Goal: Task Accomplishment & Management: Use online tool/utility

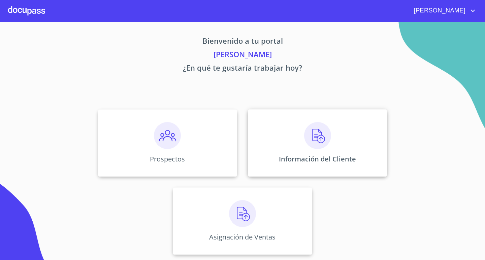
click at [301, 141] on div "Información del Cliente" at bounding box center [317, 142] width 139 height 67
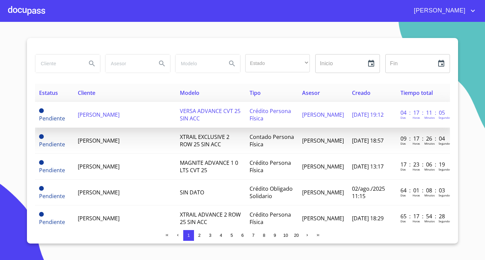
click at [120, 119] on span "[PERSON_NAME]" at bounding box center [99, 114] width 42 height 7
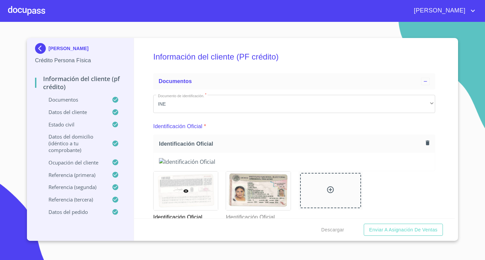
scroll to position [34, 0]
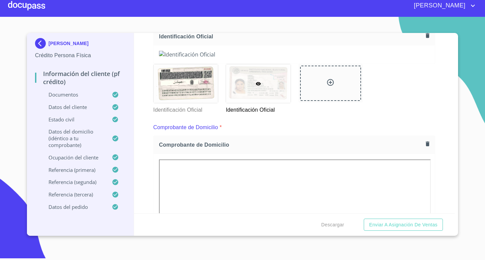
scroll to position [114, 0]
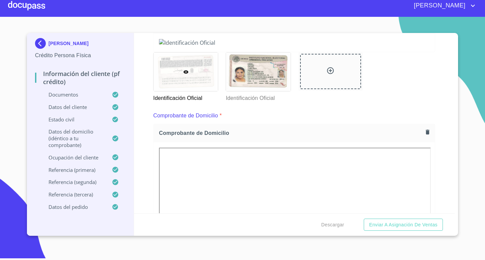
click at [34, 2] on div at bounding box center [26, 6] width 37 height 22
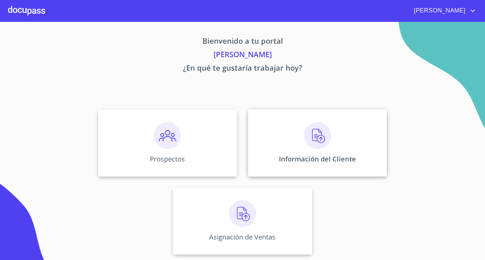
click at [325, 141] on img at bounding box center [317, 135] width 27 height 27
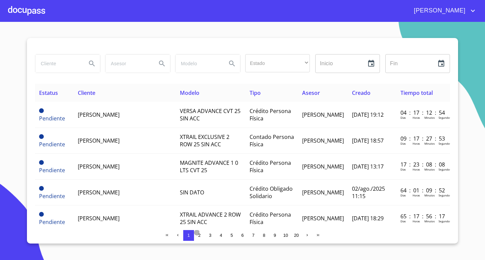
click at [199, 233] on span "2" at bounding box center [199, 235] width 5 height 5
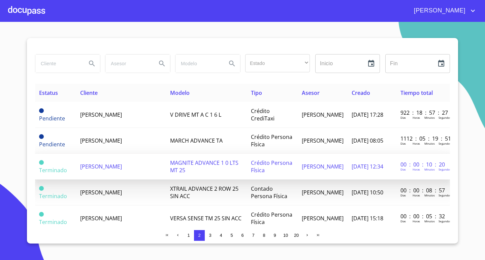
click at [155, 169] on td "[PERSON_NAME]" at bounding box center [121, 167] width 90 height 26
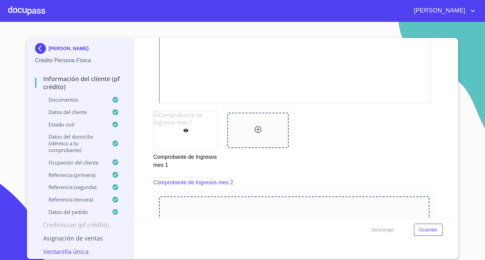
scroll to position [450, 0]
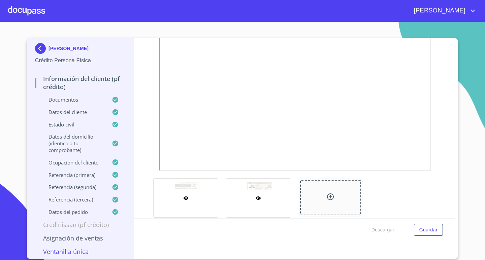
click at [276, 209] on div at bounding box center [258, 198] width 64 height 39
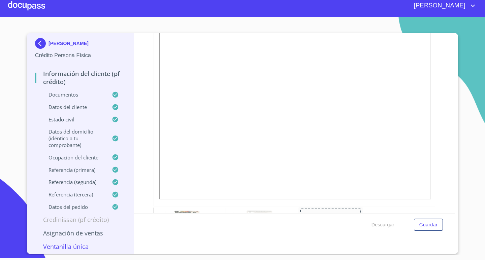
scroll to position [148, 0]
click at [196, 207] on div at bounding box center [186, 213] width 64 height 39
click at [468, 48] on section "[PERSON_NAME] Persona Física Información del cliente (PF crédito) Documentos Da…" at bounding box center [242, 136] width 485 height 238
click at [24, 4] on div at bounding box center [26, 6] width 37 height 22
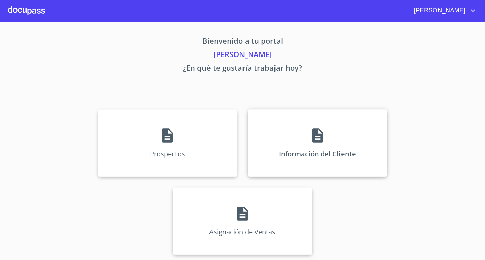
click at [289, 131] on div "Información del Cliente" at bounding box center [317, 142] width 139 height 67
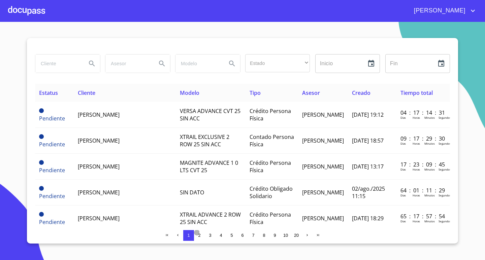
click at [199, 235] on span "2" at bounding box center [199, 235] width 2 height 5
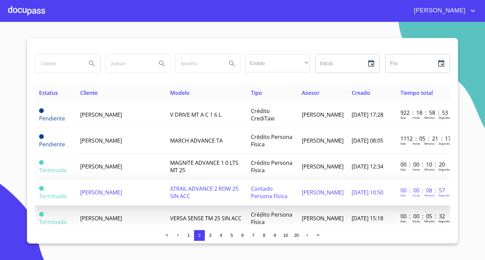
scroll to position [34, 0]
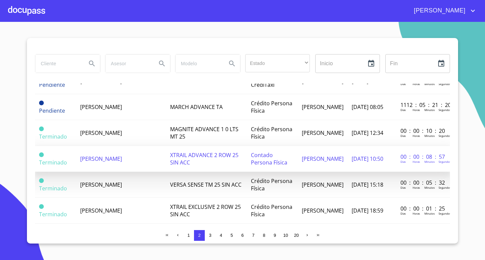
click at [151, 161] on td "[PERSON_NAME]" at bounding box center [121, 159] width 90 height 26
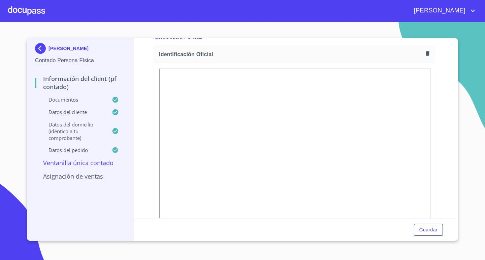
scroll to position [101, 0]
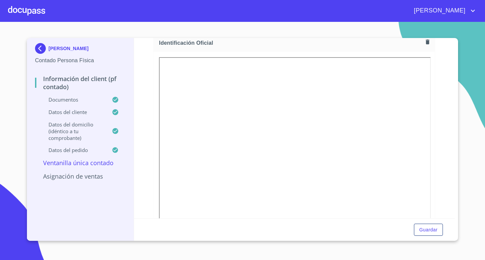
click at [36, 49] on img at bounding box center [41, 48] width 13 height 11
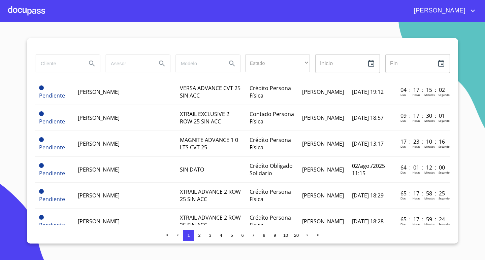
scroll to position [34, 0]
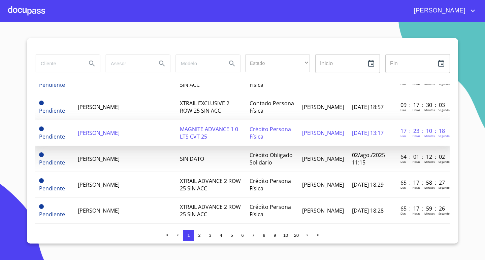
click at [139, 146] on td "[PERSON_NAME]" at bounding box center [125, 133] width 102 height 26
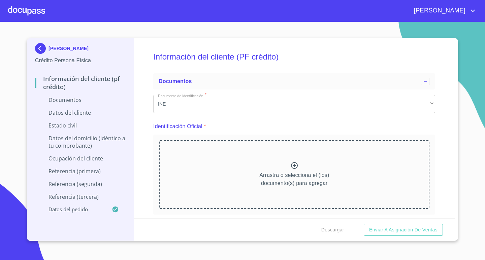
click at [40, 49] on img at bounding box center [41, 48] width 13 height 11
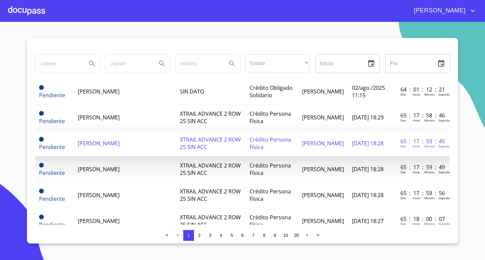
scroll to position [67, 0]
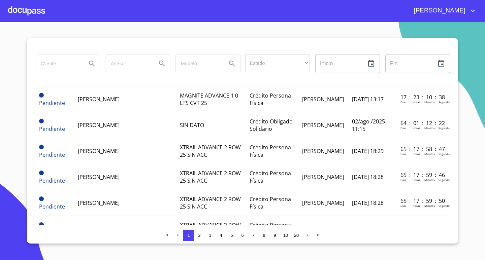
click at [200, 233] on span "2" at bounding box center [199, 235] width 5 height 5
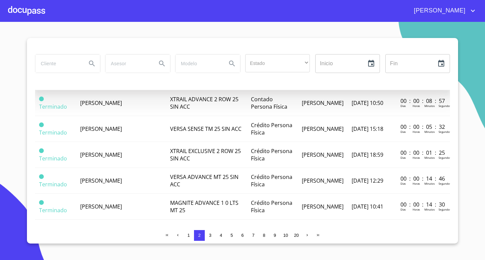
scroll to position [101, 0]
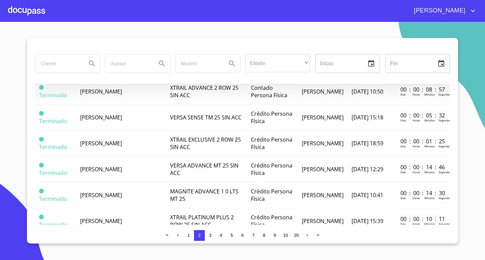
click at [137, 170] on td "[PERSON_NAME]" at bounding box center [121, 170] width 90 height 26
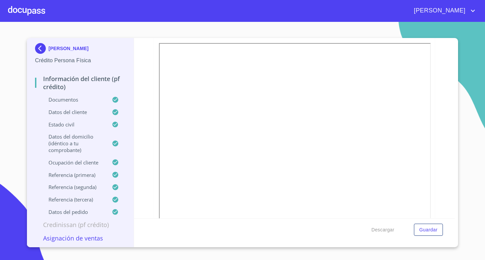
scroll to position [123, 0]
click at [41, 48] on img at bounding box center [41, 48] width 13 height 11
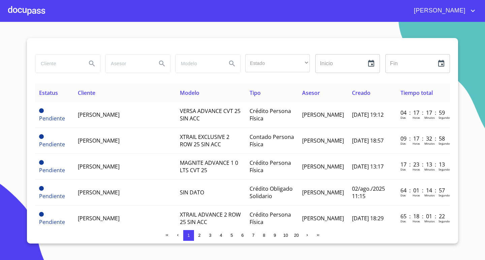
click at [62, 67] on input "search" at bounding box center [58, 64] width 46 height 18
type input "[PERSON_NAME]"
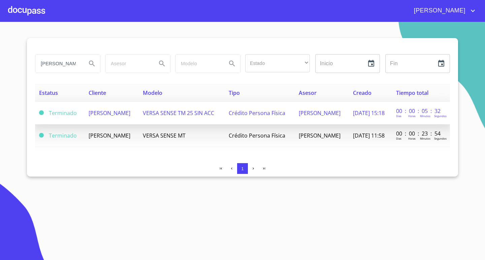
click at [109, 117] on span "[PERSON_NAME]" at bounding box center [110, 112] width 42 height 7
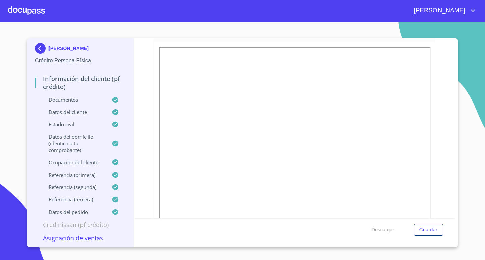
scroll to position [101, 0]
